Goal: Find specific page/section: Locate a particular part of the current website

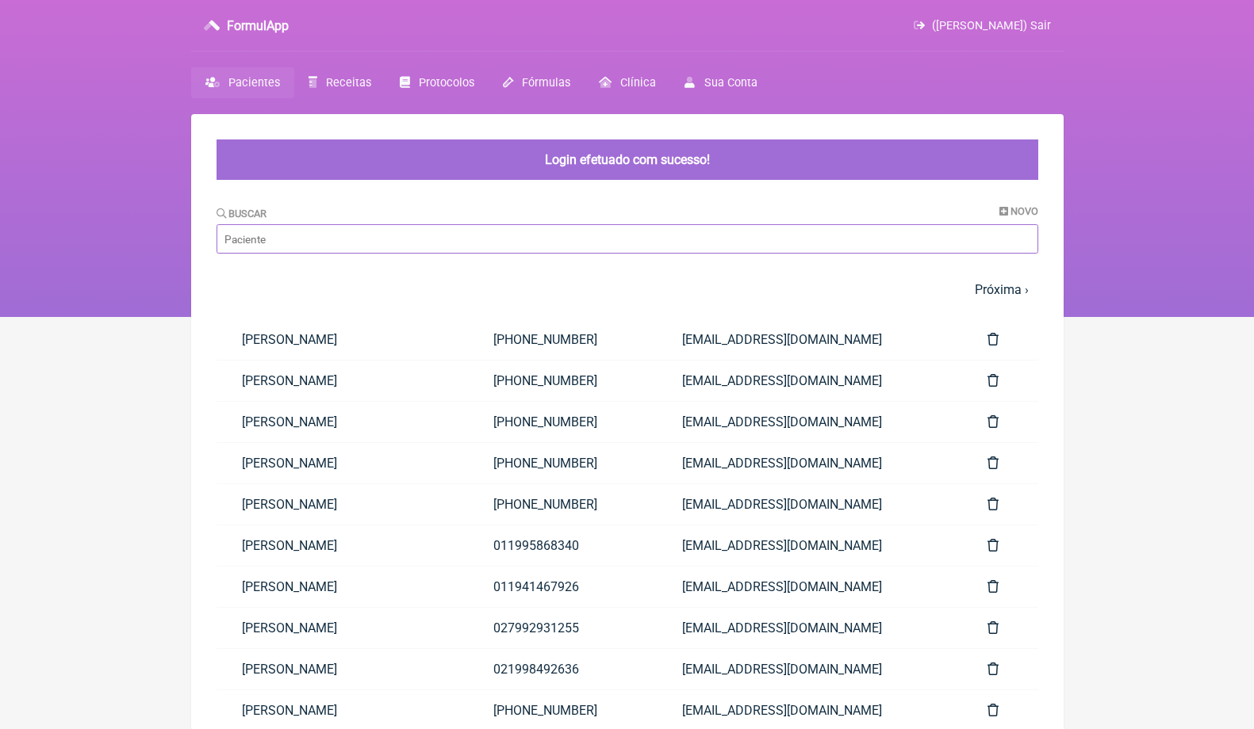
click at [446, 243] on input "Buscar" at bounding box center [626, 238] width 821 height 29
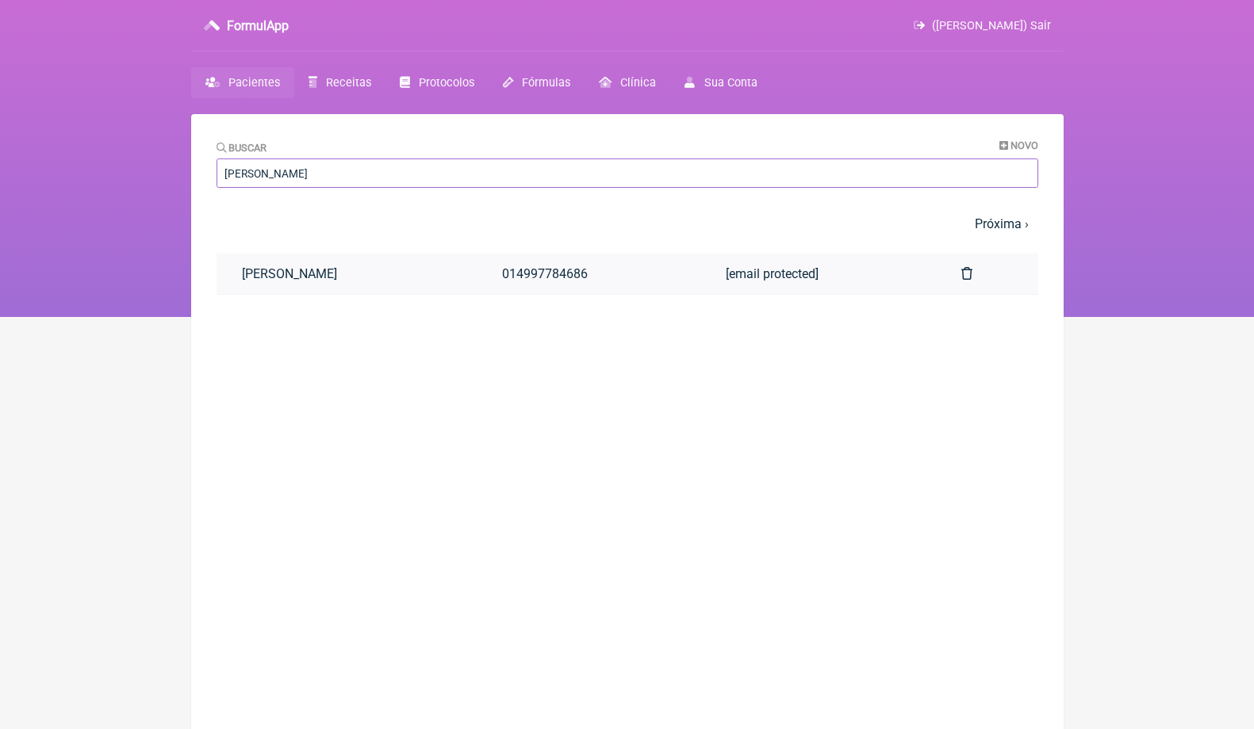
type input "[PERSON_NAME]"
click at [431, 281] on link "[PERSON_NAME]" at bounding box center [346, 274] width 260 height 40
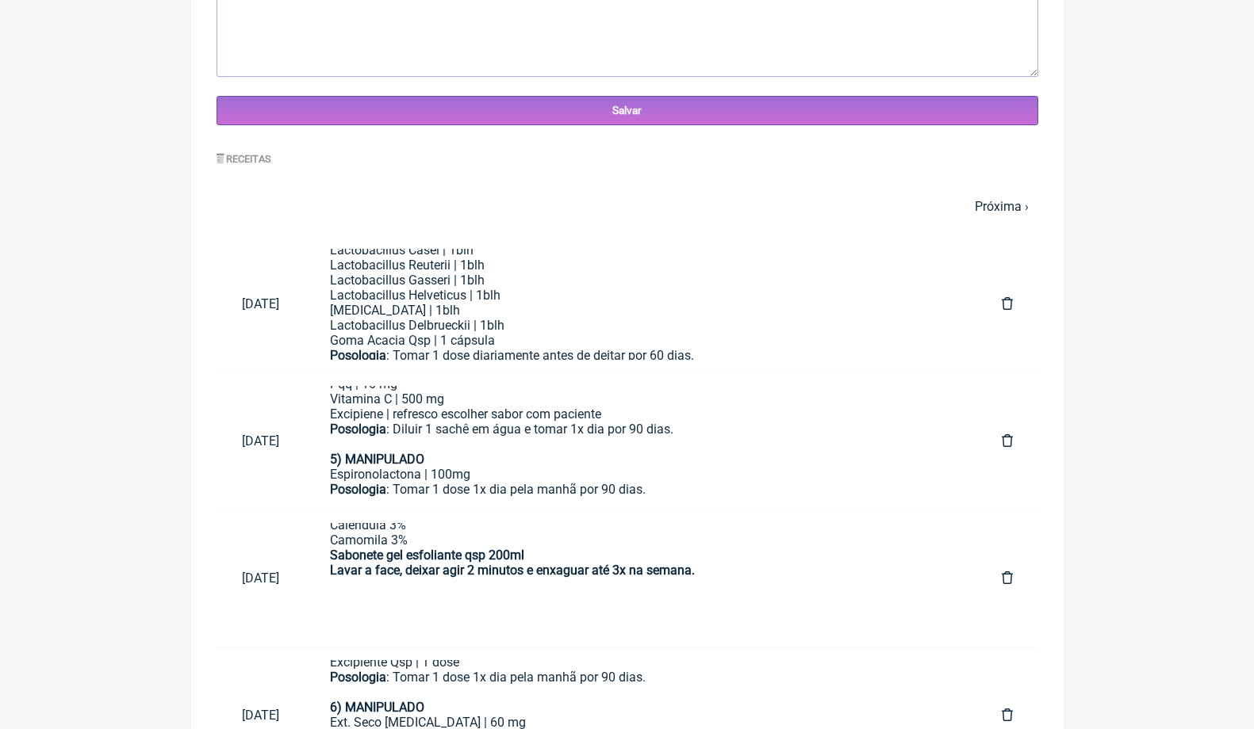
scroll to position [601, 0]
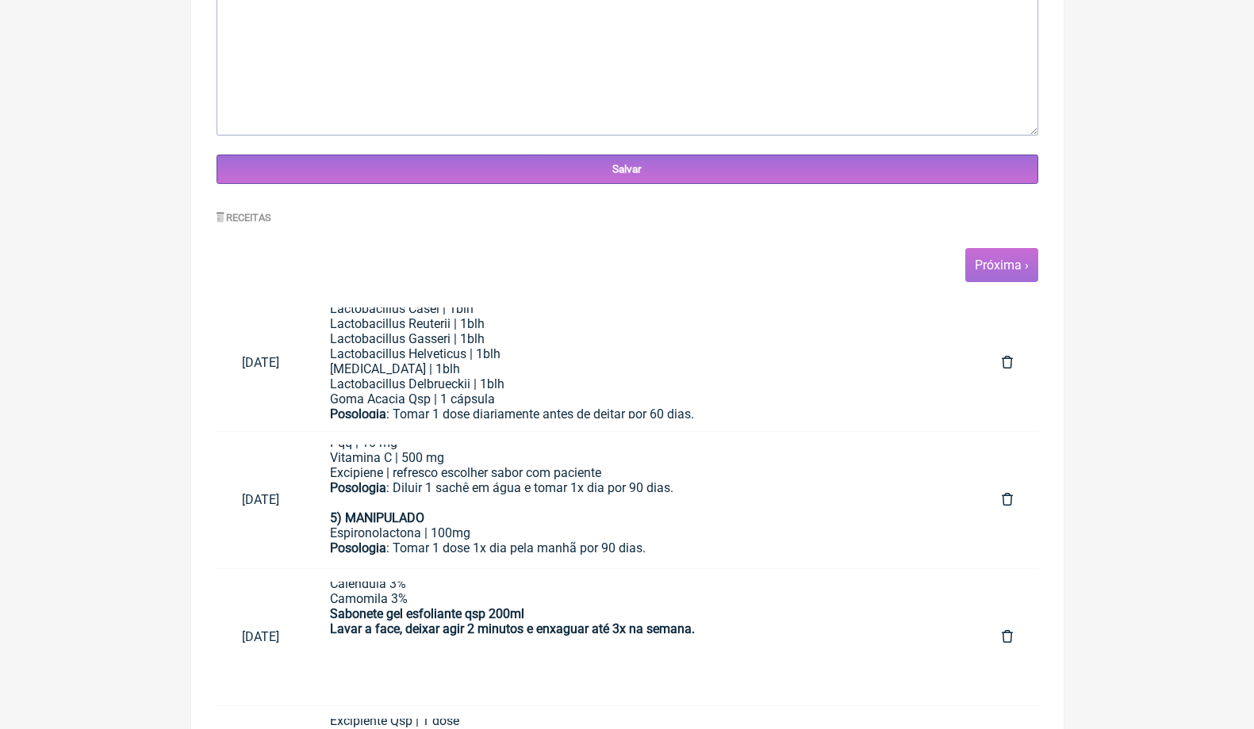
click at [1011, 262] on link "Próxima ›" at bounding box center [1001, 265] width 54 height 15
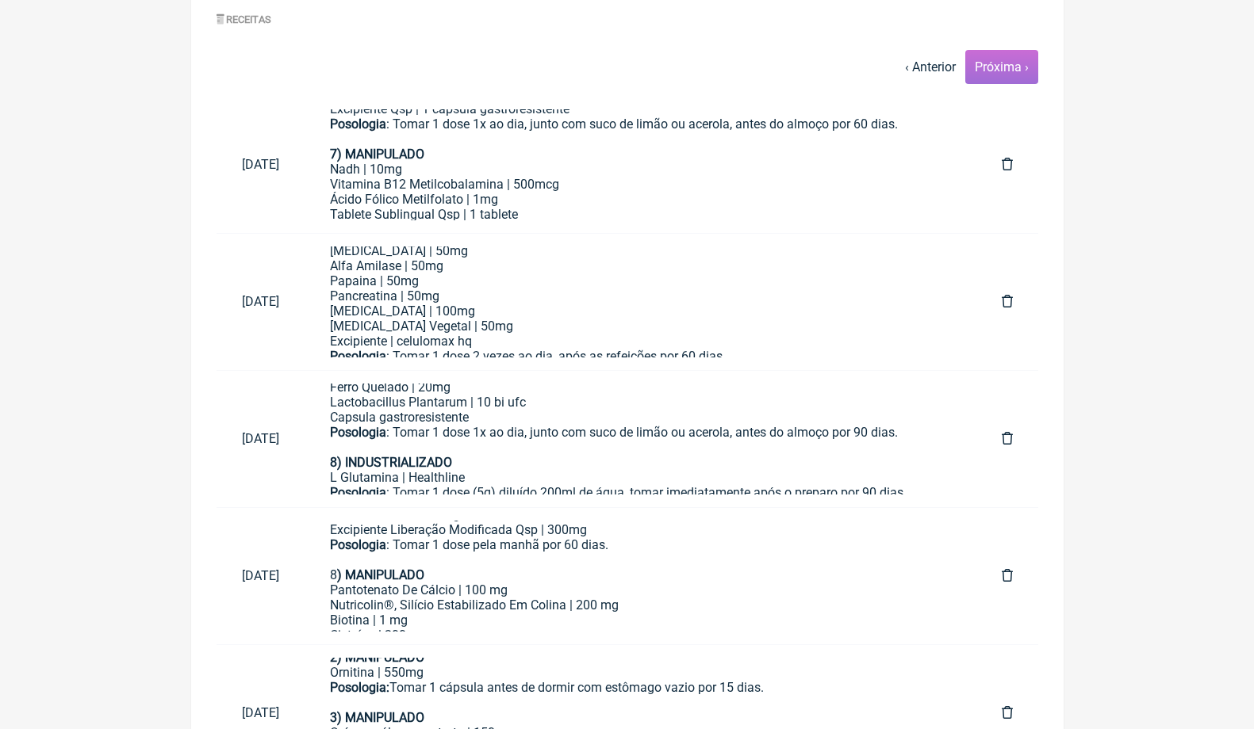
click at [1020, 73] on span "Próxima ›" at bounding box center [1001, 67] width 73 height 34
click at [1002, 65] on link "Próxima ›" at bounding box center [1001, 66] width 54 height 15
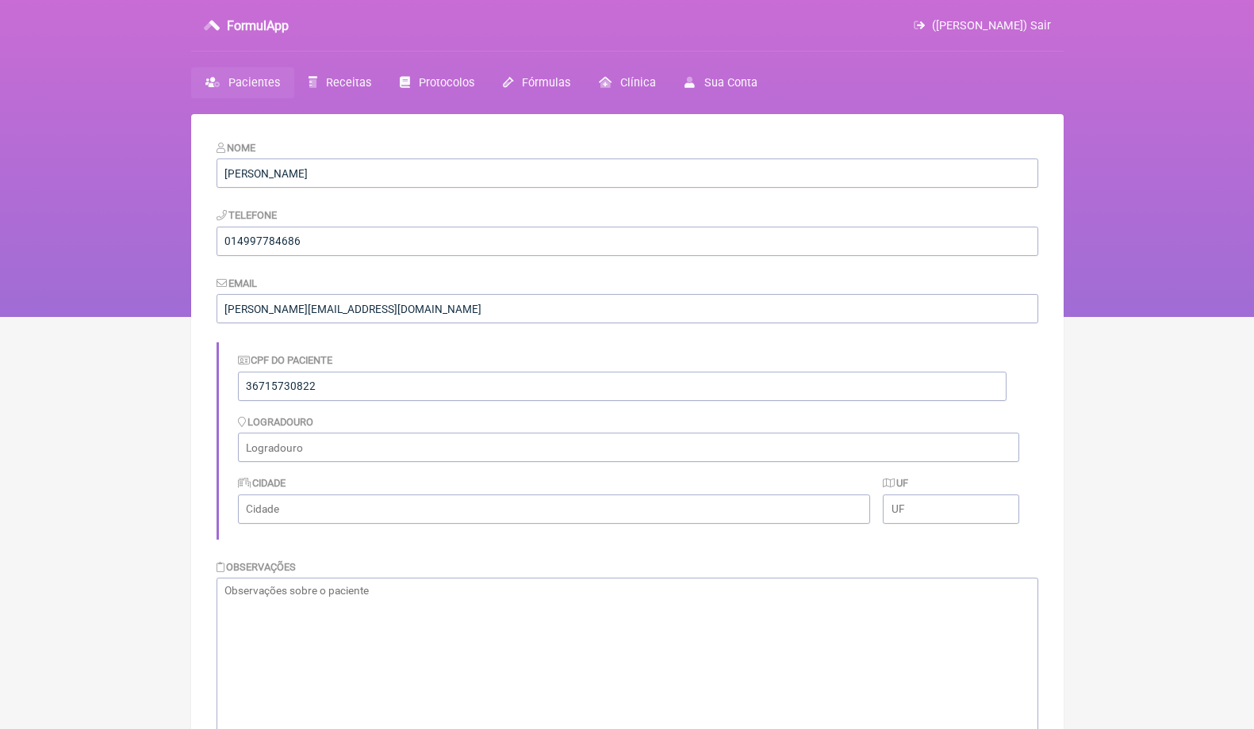
click at [1041, 25] on span "([PERSON_NAME]) Sair" at bounding box center [991, 25] width 119 height 13
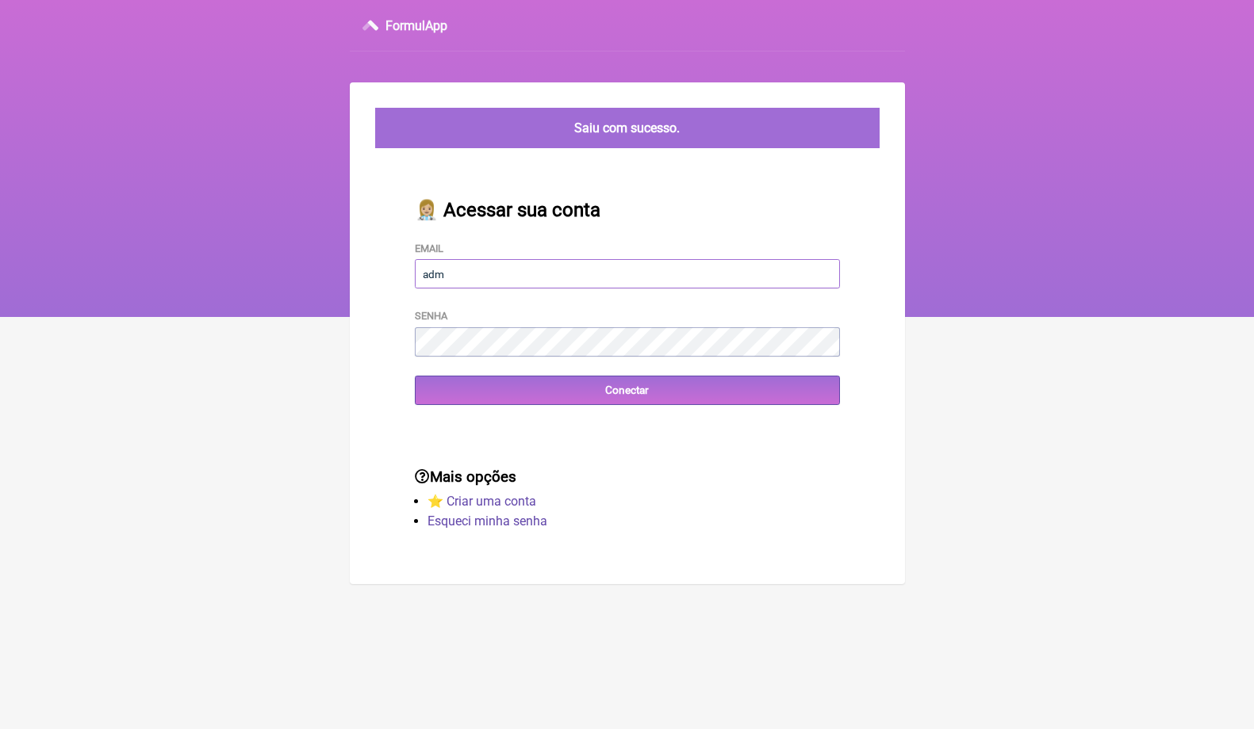
type input "[EMAIL_ADDRESS][DOMAIN_NAME]"
click at [626, 389] on input "Conectar" at bounding box center [627, 390] width 425 height 29
